Goal: Task Accomplishment & Management: Use online tool/utility

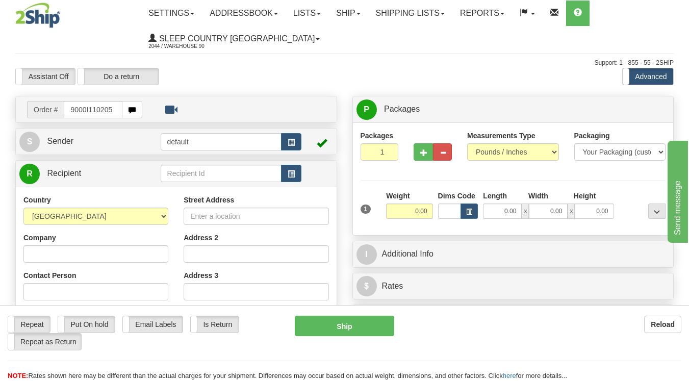
type input "9000I110205"
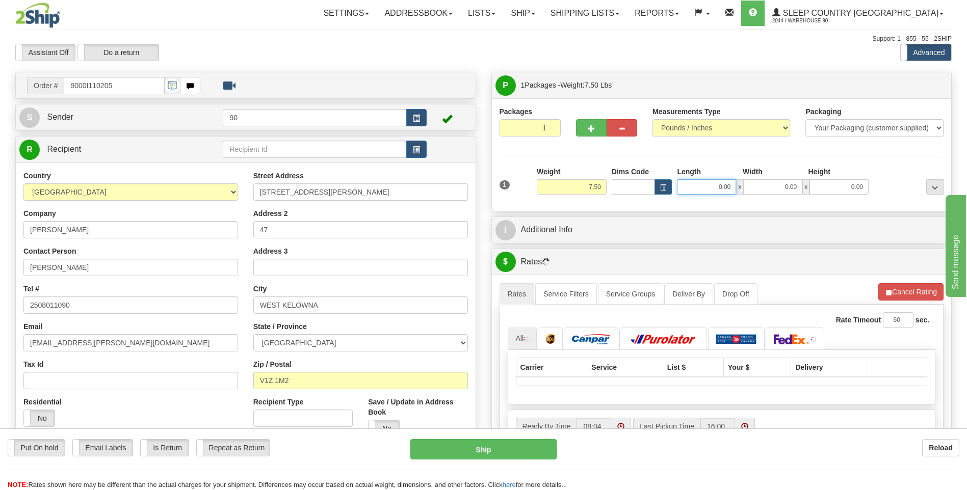
drag, startPoint x: 702, startPoint y: 190, endPoint x: 776, endPoint y: 190, distance: 73.9
click at [688, 192] on div "0.00 x 0.00 x 0.00" at bounding box center [773, 186] width 192 height 15
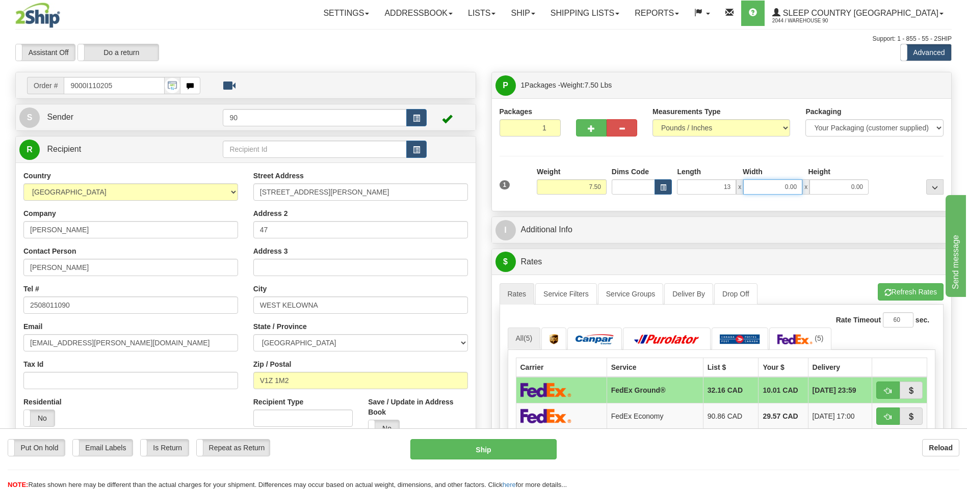
type input "13.00"
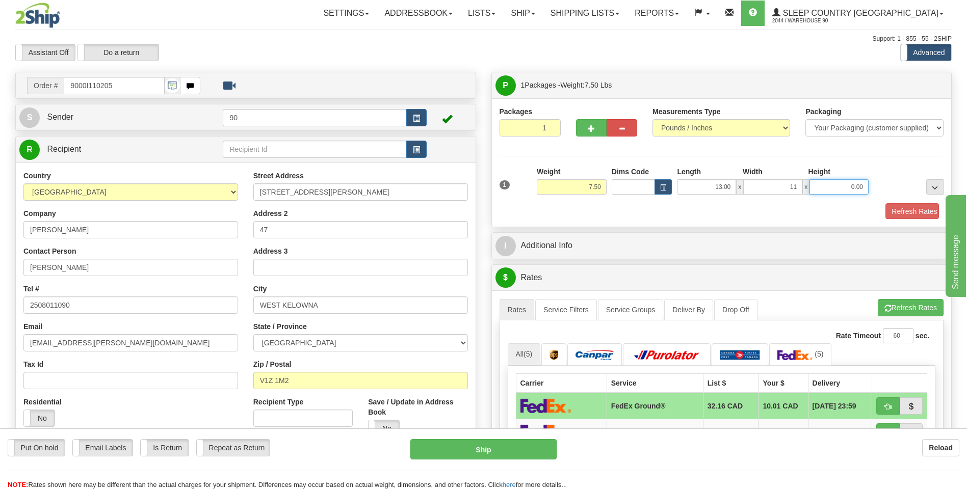
type input "11.00"
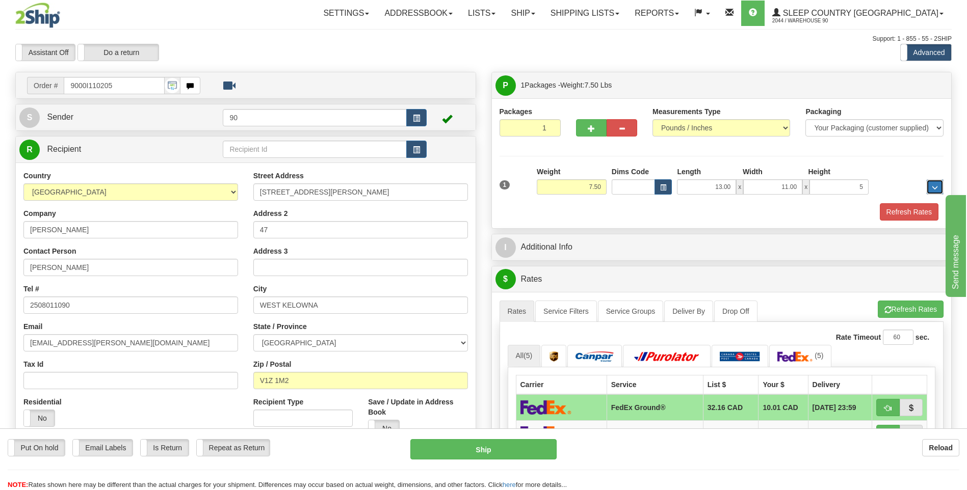
type input "5.00"
drag, startPoint x: 884, startPoint y: 213, endPoint x: 890, endPoint y: 213, distance: 6.1
click at [688, 213] on div "Refresh Rates" at bounding box center [722, 211] width 450 height 17
click at [688, 213] on button "Refresh Rates" at bounding box center [909, 211] width 59 height 17
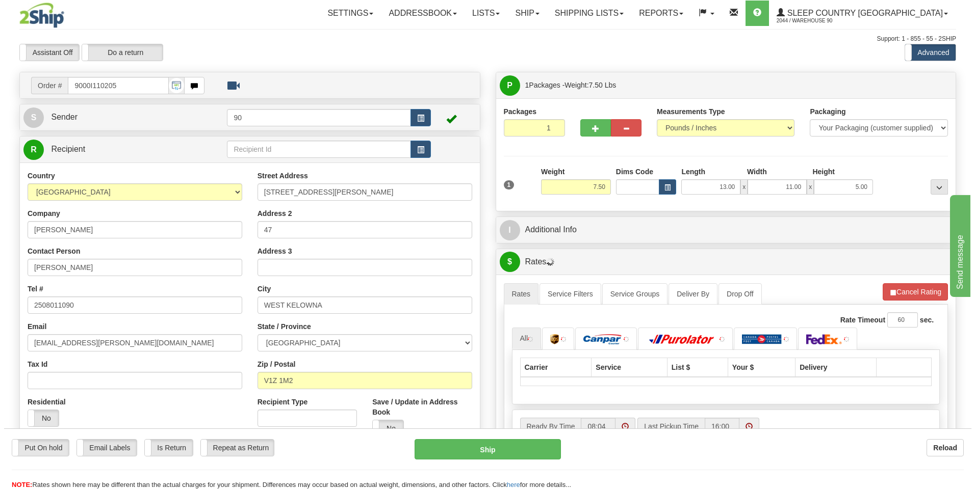
scroll to position [204, 0]
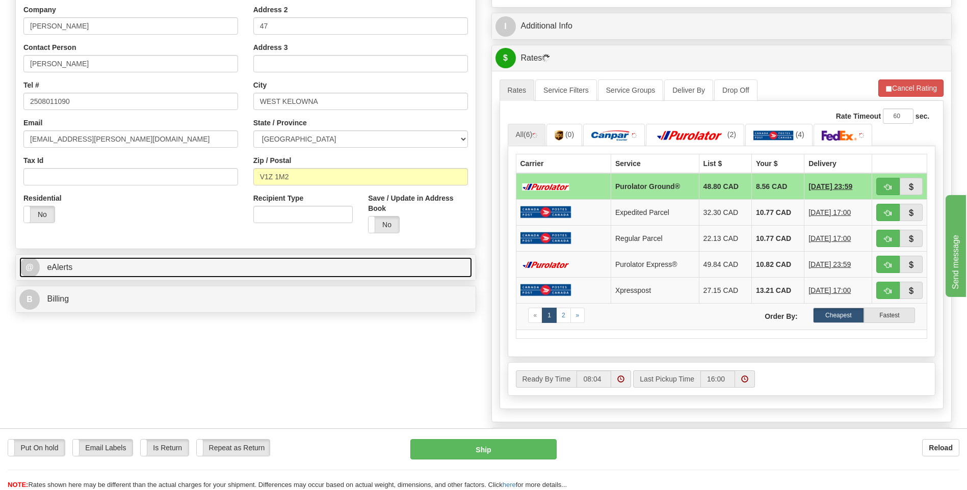
click at [451, 273] on link "@ eAlerts" at bounding box center [245, 267] width 453 height 21
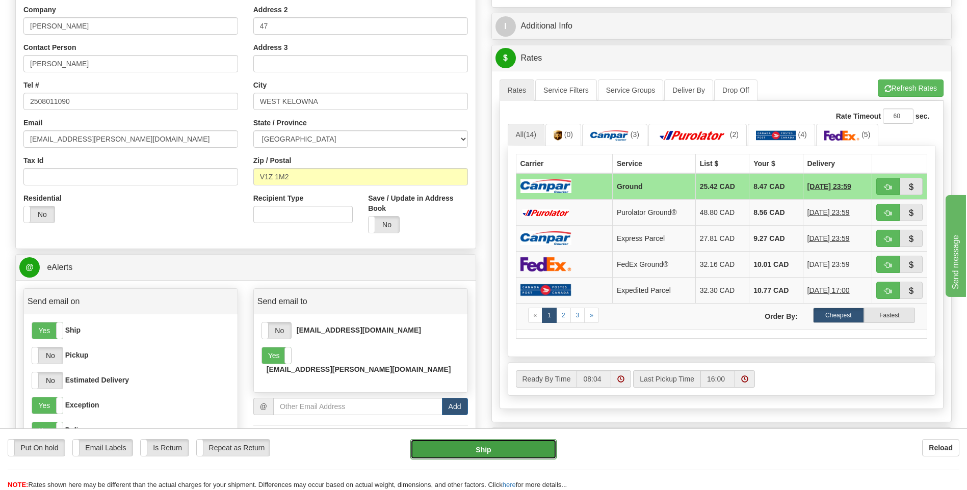
click at [510, 380] on button "Ship" at bounding box center [483, 449] width 146 height 20
type input "1"
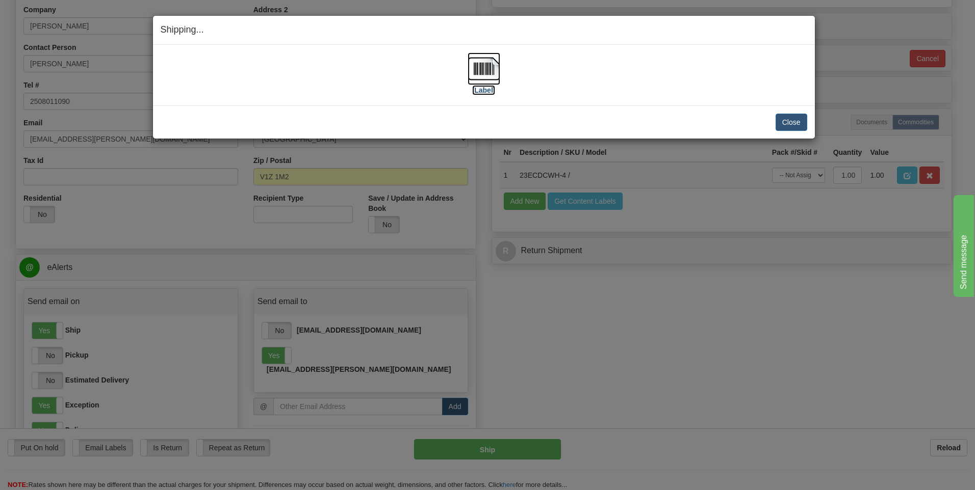
click at [488, 86] on label "[Label]" at bounding box center [483, 90] width 23 height 10
drag, startPoint x: 232, startPoint y: 73, endPoint x: 488, endPoint y: 107, distance: 258.1
click at [232, 73] on div "[Label]" at bounding box center [484, 75] width 646 height 45
drag, startPoint x: 779, startPoint y: 121, endPoint x: 524, endPoint y: 111, distance: 255.6
click at [688, 121] on button "Close" at bounding box center [791, 122] width 32 height 17
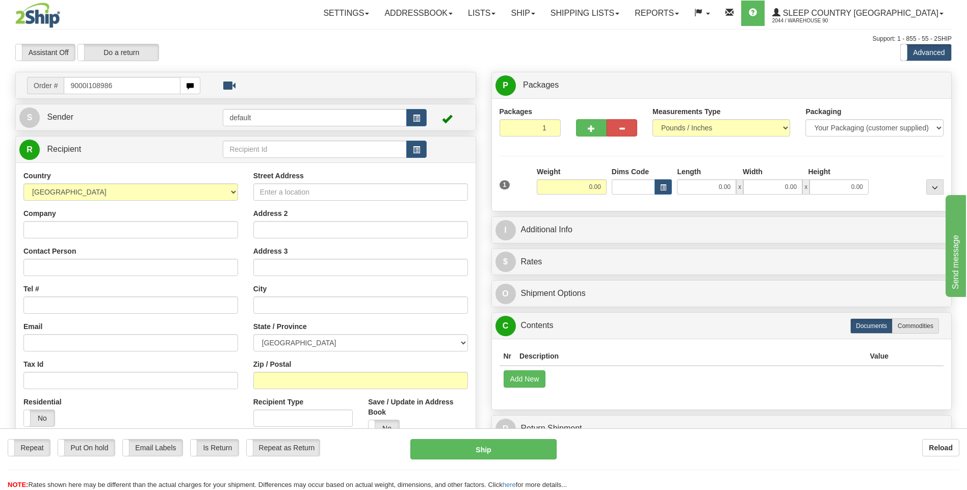
type input "9000I108986"
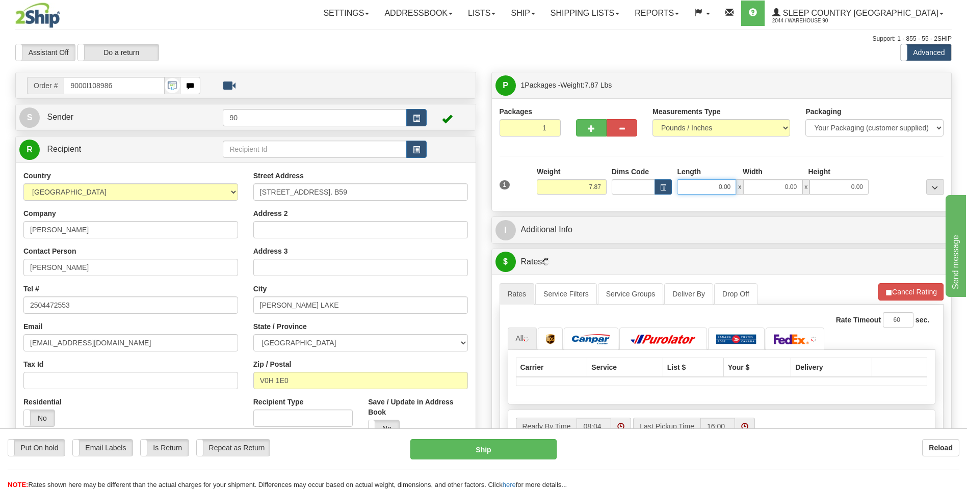
drag, startPoint x: 710, startPoint y: 186, endPoint x: 768, endPoint y: 185, distance: 58.1
click at [768, 185] on div "0.00 x 0.00 x 0.00" at bounding box center [773, 186] width 192 height 15
type input "13.00"
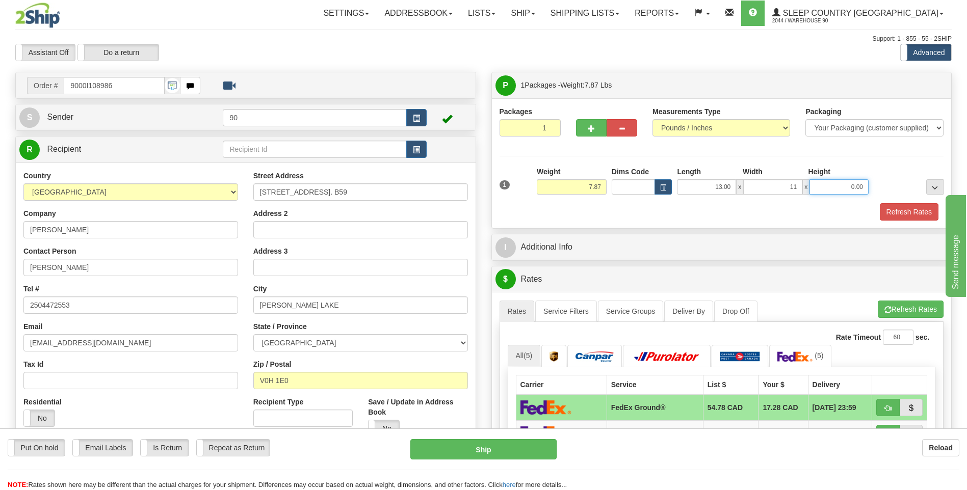
type input "11.00"
type input "5.00"
click at [898, 210] on button "Refresh Rates" at bounding box center [909, 211] width 59 height 17
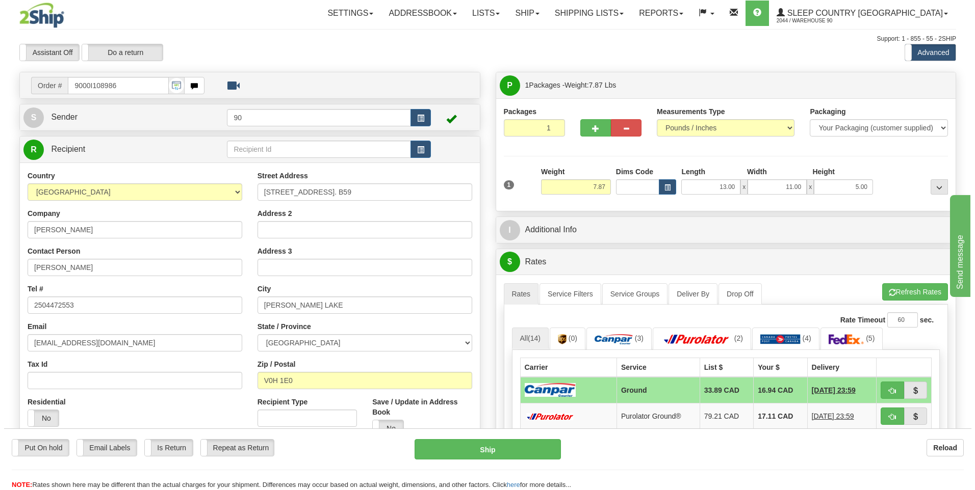
scroll to position [255, 0]
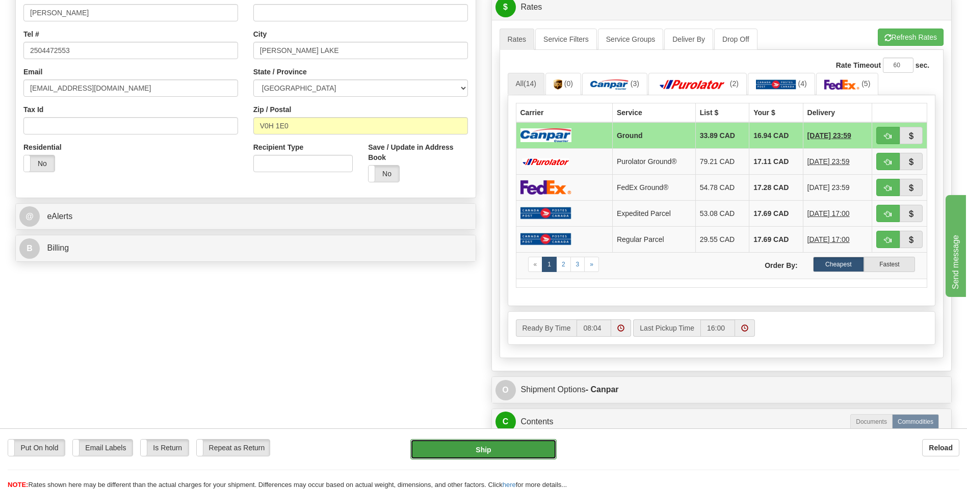
click at [505, 451] on button "Ship" at bounding box center [483, 449] width 146 height 20
type input "1"
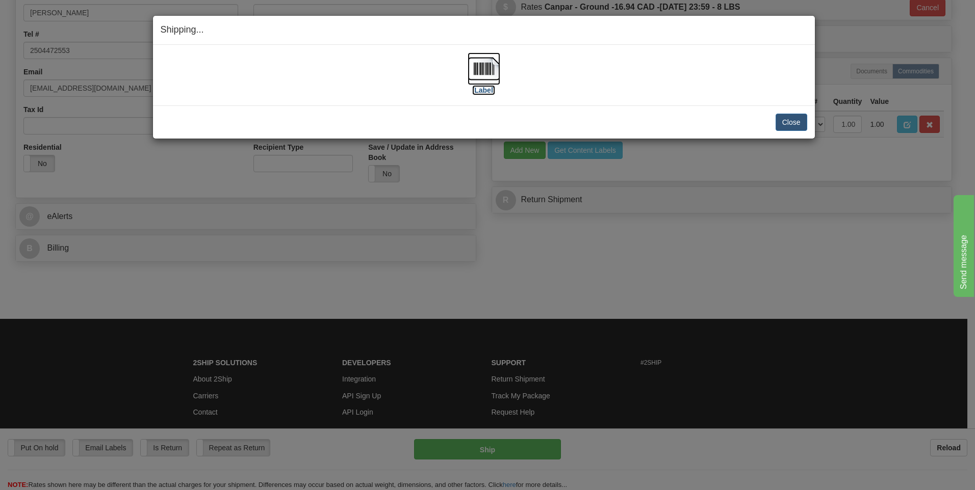
click at [487, 80] on img at bounding box center [483, 69] width 33 height 33
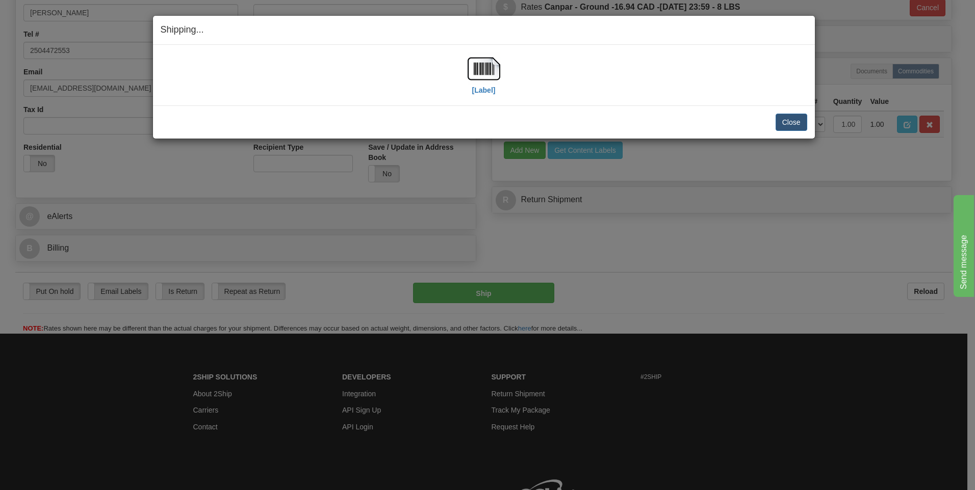
drag, startPoint x: 647, startPoint y: 82, endPoint x: 716, endPoint y: 99, distance: 71.0
click at [647, 82] on div "[Label]" at bounding box center [484, 75] width 646 height 45
click at [782, 118] on button "Close" at bounding box center [791, 122] width 32 height 17
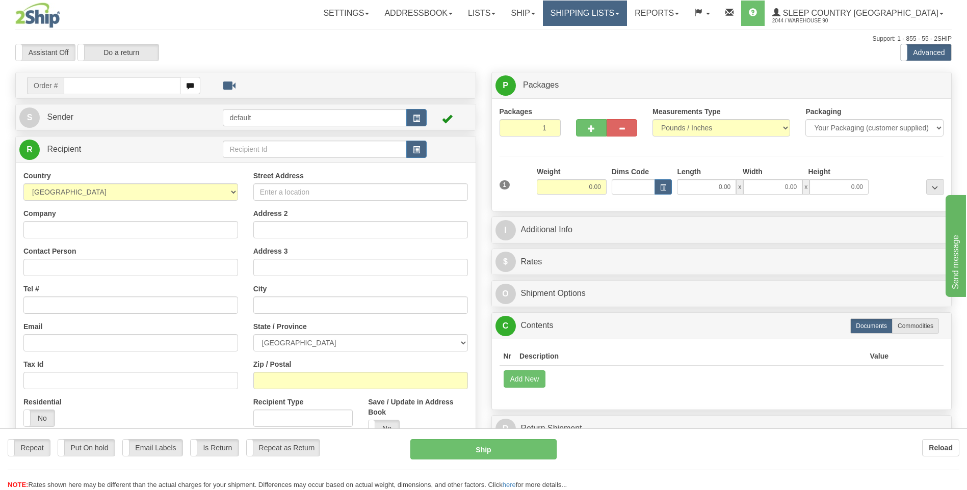
click at [615, 11] on link "Shipping lists" at bounding box center [585, 13] width 84 height 25
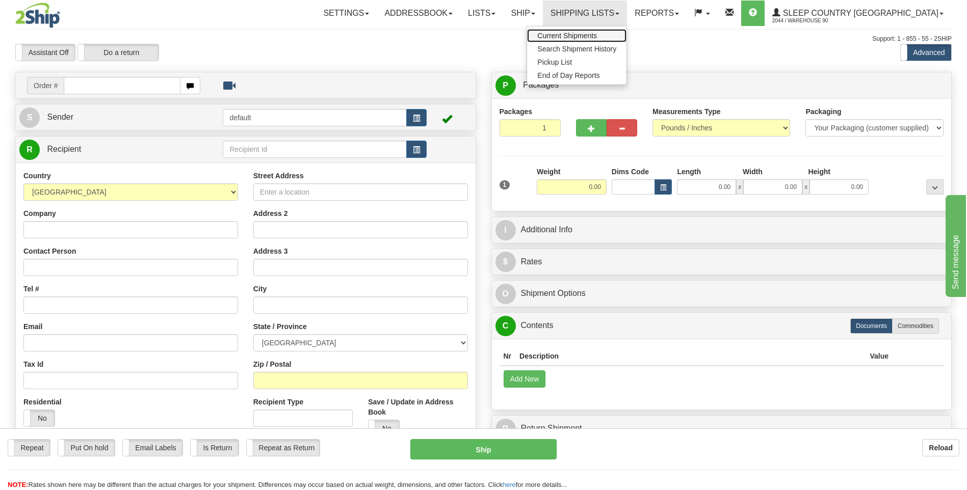
click at [613, 30] on link "Current Shipments" at bounding box center [576, 35] width 99 height 13
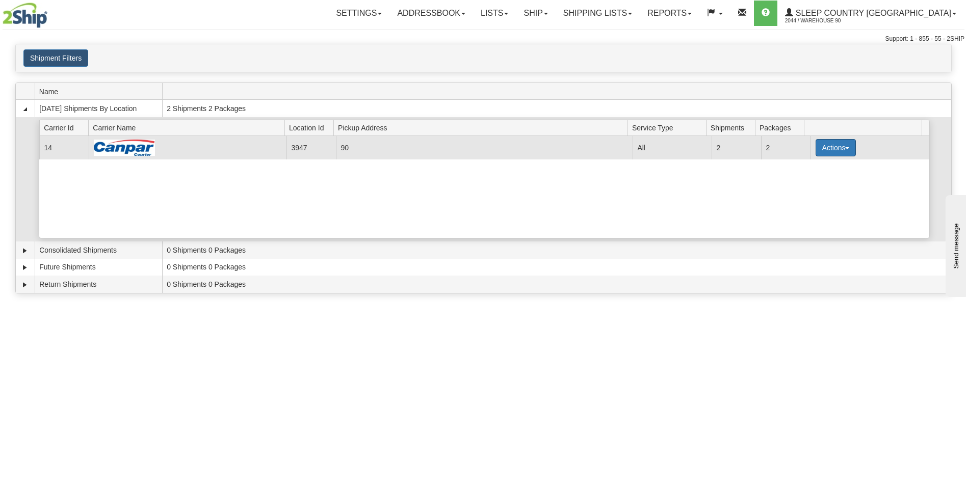
click at [823, 141] on button "Actions" at bounding box center [836, 147] width 41 height 17
click at [816, 183] on link "Close" at bounding box center [815, 180] width 82 height 13
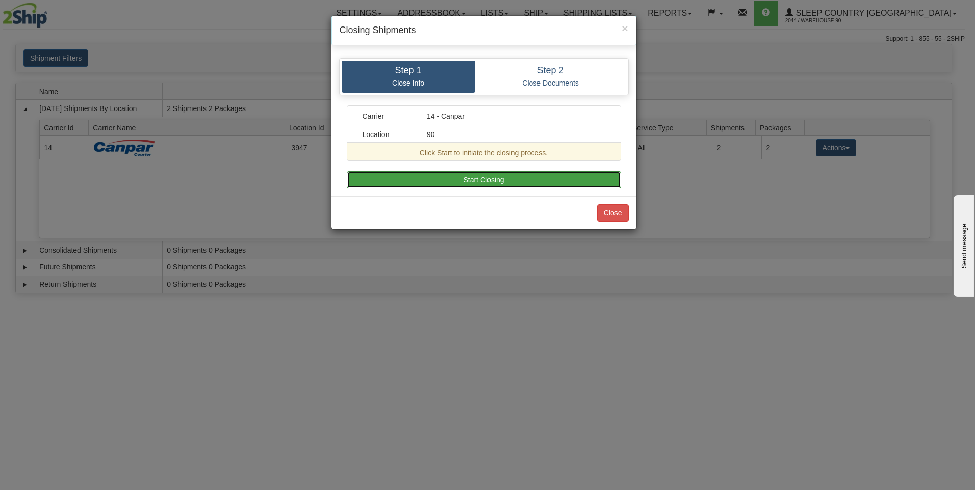
click at [500, 181] on button "Start Closing" at bounding box center [484, 179] width 274 height 17
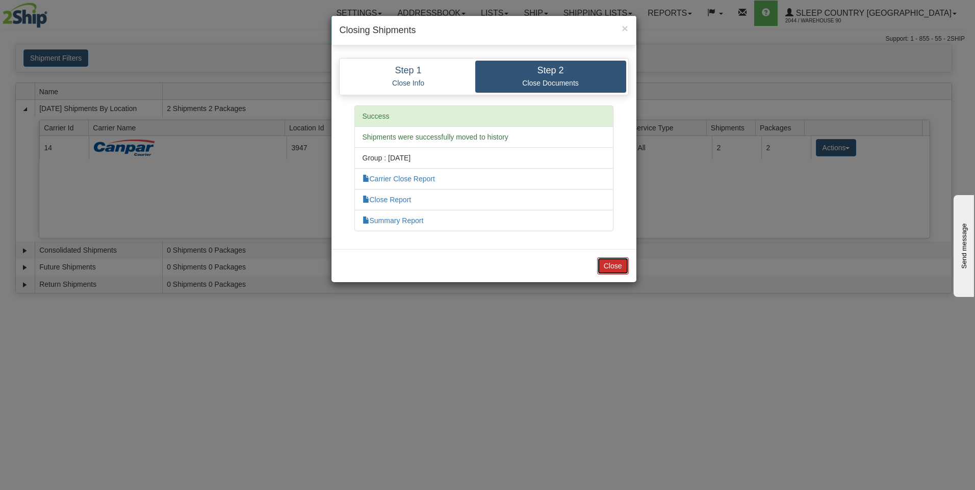
click at [613, 265] on button "Close" at bounding box center [613, 265] width 32 height 17
